Goal: Task Accomplishment & Management: Manage account settings

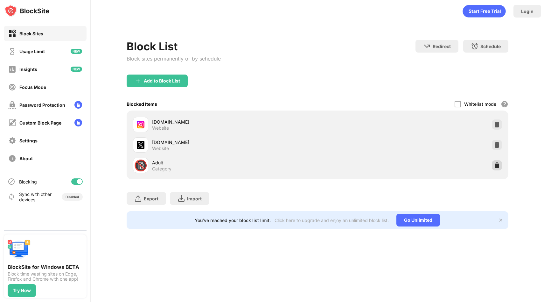
click at [499, 166] on img at bounding box center [497, 165] width 6 height 6
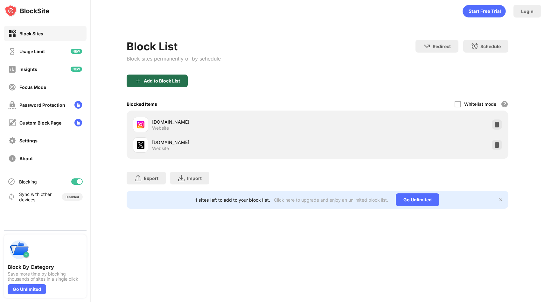
click at [153, 81] on div "Add to Block List" at bounding box center [162, 80] width 36 height 5
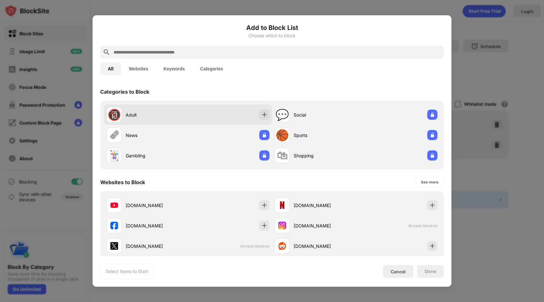
click at [133, 115] on div "Adult" at bounding box center [157, 114] width 62 height 7
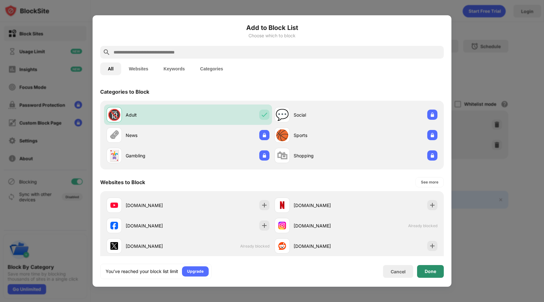
click at [422, 272] on div "Done" at bounding box center [430, 271] width 27 height 13
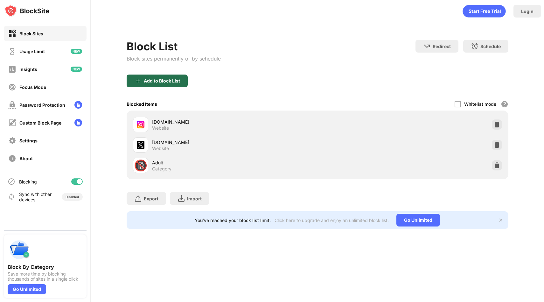
click at [151, 79] on div "Add to Block List" at bounding box center [162, 80] width 36 height 5
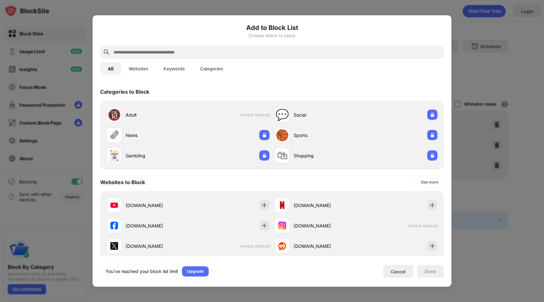
click at [152, 52] on input "text" at bounding box center [277, 52] width 329 height 8
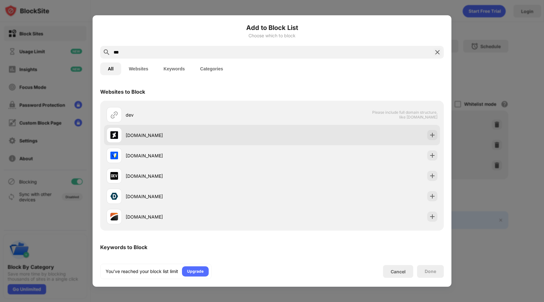
type input "***"
click at [143, 141] on div "deviantart.com" at bounding box center [190, 134] width 166 height 15
click at [146, 140] on div "deviantart.com" at bounding box center [190, 134] width 166 height 15
click at [430, 137] on img at bounding box center [433, 135] width 6 height 6
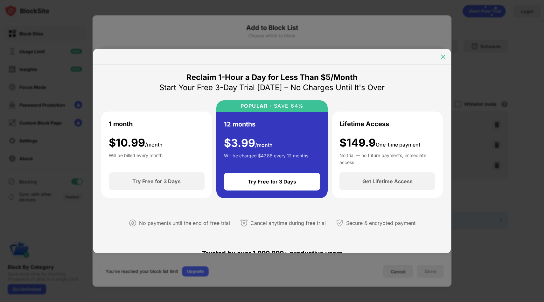
click at [444, 56] on img at bounding box center [443, 56] width 6 height 6
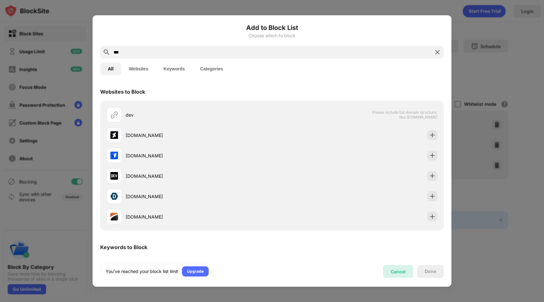
click at [396, 274] on div "Cancel" at bounding box center [398, 271] width 30 height 13
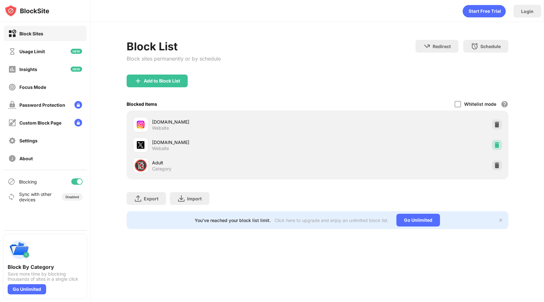
click at [494, 144] on img at bounding box center [497, 145] width 6 height 6
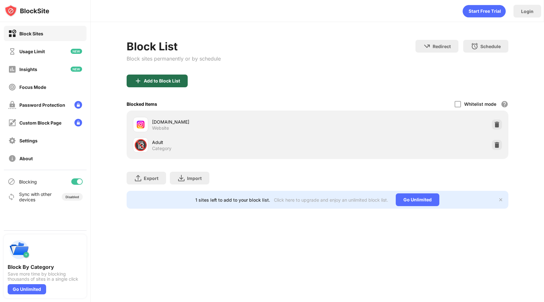
click at [165, 82] on div "Add to Block List" at bounding box center [162, 80] width 36 height 5
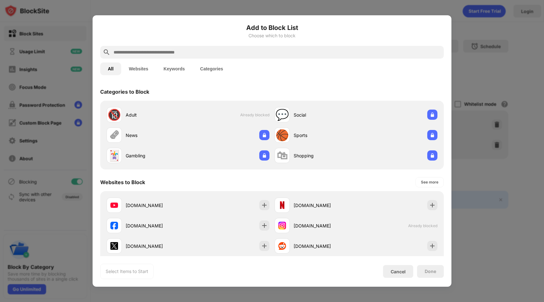
click at [153, 49] on input "text" at bounding box center [277, 52] width 329 height 8
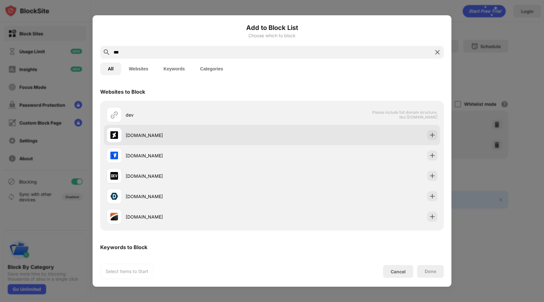
type input "***"
click at [134, 136] on div "deviantart.com" at bounding box center [199, 135] width 146 height 7
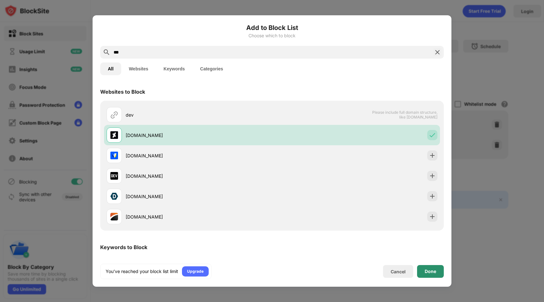
click at [427, 268] on div "Done" at bounding box center [430, 271] width 27 height 13
